Goal: Task Accomplishment & Management: Manage account settings

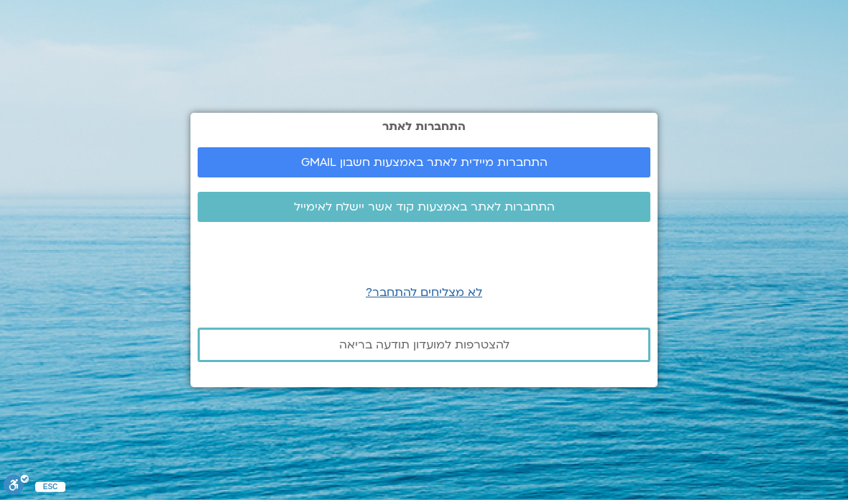
click at [608, 169] on span "התחברות מיידית לאתר באמצעות חשבון GMAIL" at bounding box center [424, 162] width 418 height 13
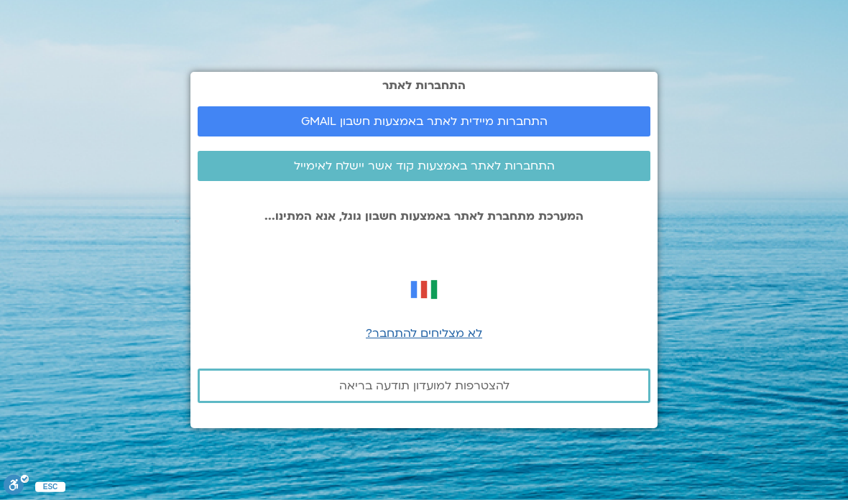
click at [612, 135] on link "התחברות מיידית לאתר באמצעות חשבון GMAIL" at bounding box center [424, 121] width 453 height 30
click at [569, 128] on span "התחברות מיידית לאתר באמצעות חשבון GMAIL" at bounding box center [424, 121] width 418 height 13
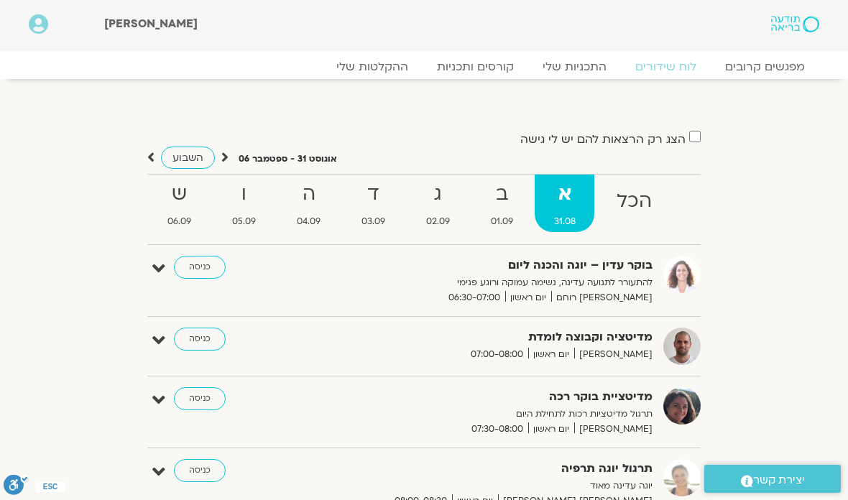
click at [193, 404] on link "כניסה" at bounding box center [200, 398] width 52 height 23
click at [198, 387] on link "כניסה" at bounding box center [200, 398] width 52 height 23
click at [206, 387] on link "כניסה" at bounding box center [200, 398] width 52 height 23
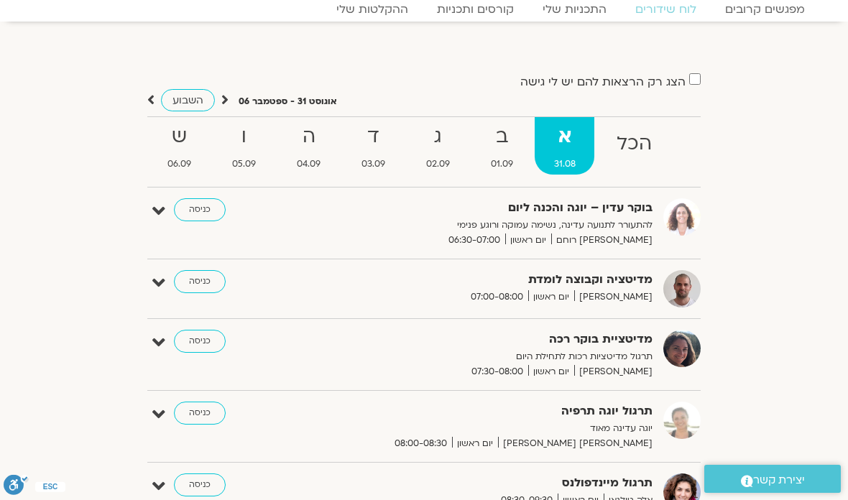
click at [193, 336] on link "כניסה" at bounding box center [200, 341] width 52 height 23
click at [198, 347] on link "כניסה" at bounding box center [200, 341] width 52 height 23
click at [210, 348] on link "כניסה" at bounding box center [200, 341] width 52 height 23
click at [205, 345] on link "כניסה" at bounding box center [200, 341] width 52 height 23
